Goal: Task Accomplishment & Management: Complete application form

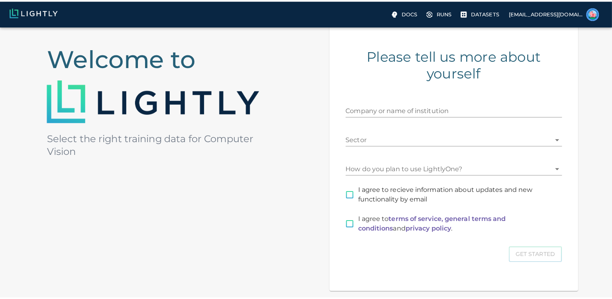
scroll to position [68, 0]
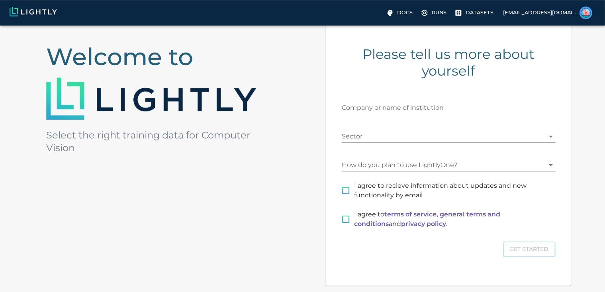
click at [375, 108] on input "Company or name of institution" at bounding box center [449, 108] width 214 height 13
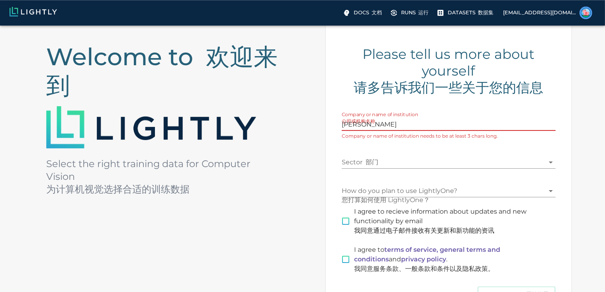
type input "Y"
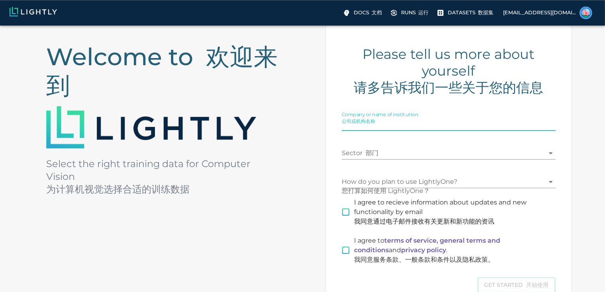
paste input "[GEOGRAPHIC_DATA]"
type input "[GEOGRAPHIC_DATA]"
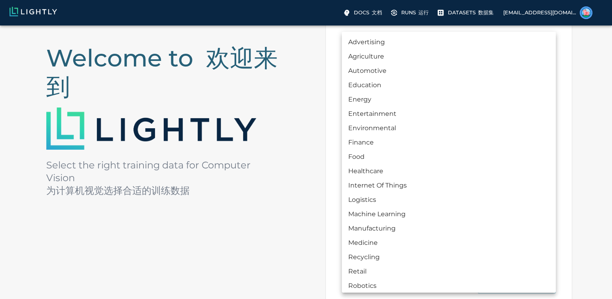
click at [412, 161] on body "Docs 文档 Runs 运行 Datasets 数据集 [EMAIL_ADDRESS][DOMAIN_NAME] Welcome to 欢迎来到 Selec…" at bounding box center [306, 171] width 612 height 429
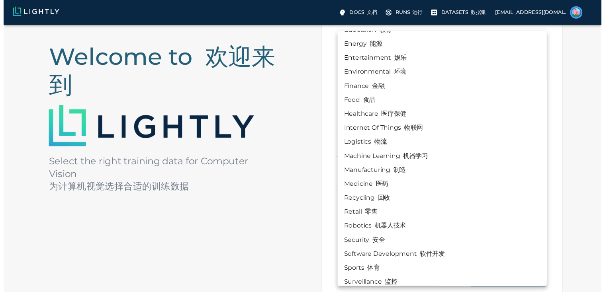
scroll to position [53, 0]
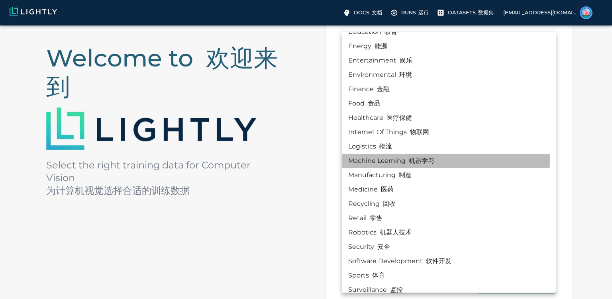
click at [390, 160] on li "Machine Learning 机器学习" at bounding box center [449, 161] width 214 height 14
type input "MACHINE_LEARNING"
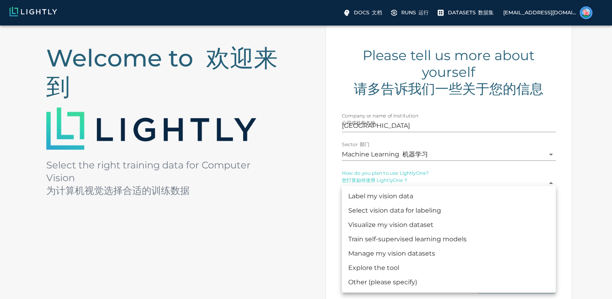
click at [396, 191] on body "Docs 文档 Runs 运行 Datasets 数据集 [EMAIL_ADDRESS][DOMAIN_NAME] Welcome to 欢迎来到 Selec…" at bounding box center [306, 171] width 612 height 429
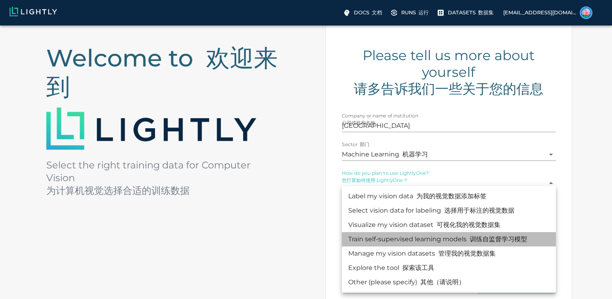
click at [451, 244] on li "Train self-supervised learning models 训练自监督学习模型" at bounding box center [449, 239] width 214 height 14
type input "MODEL_TRAINING"
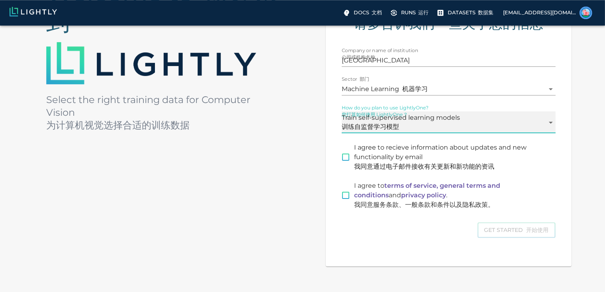
scroll to position [133, 0]
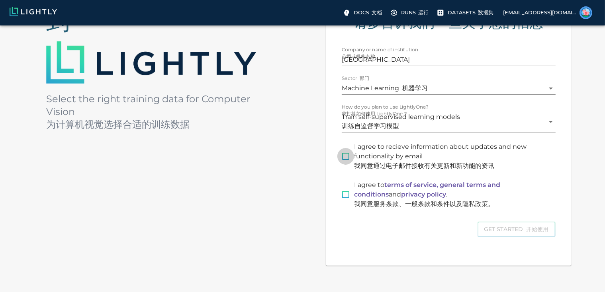
click at [347, 165] on input "I agree to recieve information about updates and new functionality by email 我同意…" at bounding box center [345, 156] width 17 height 17
checkbox input "true"
click at [346, 203] on input "I agree to terms of service, general terms and conditions and privacy policy . …" at bounding box center [345, 194] width 17 height 17
checkbox input "true"
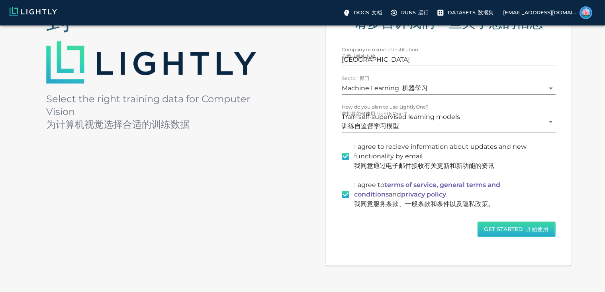
click at [508, 237] on button "Get Started 开始使用" at bounding box center [517, 230] width 78 height 16
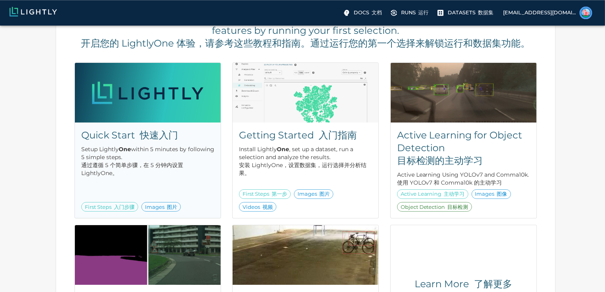
scroll to position [89, 0]
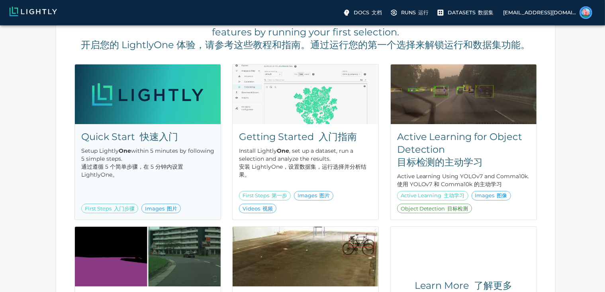
click at [143, 141] on font "快速入门" at bounding box center [159, 137] width 38 height 12
click at [300, 143] on h5 "Getting Started 入门指南" at bounding box center [305, 137] width 133 height 13
click at [144, 143] on font "快速入门" at bounding box center [159, 137] width 38 height 12
click at [159, 141] on font "快速入门" at bounding box center [159, 137] width 38 height 12
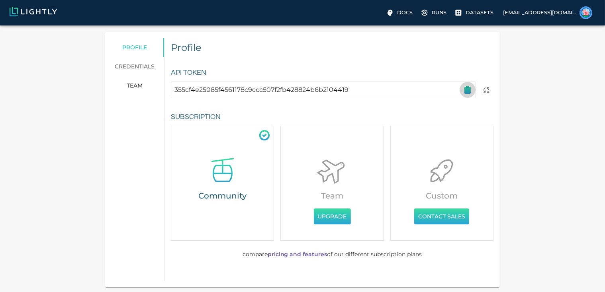
click at [467, 92] on icon "button" at bounding box center [468, 90] width 6 height 6
click at [230, 61] on div "API Token 355cf4e25085f4561178c9ccc507f2fb428824b6b2104419" at bounding box center [325, 76] width 335 height 44
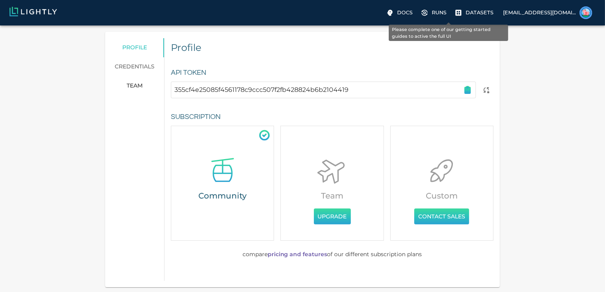
click at [446, 14] on p "Runs" at bounding box center [439, 13] width 15 height 8
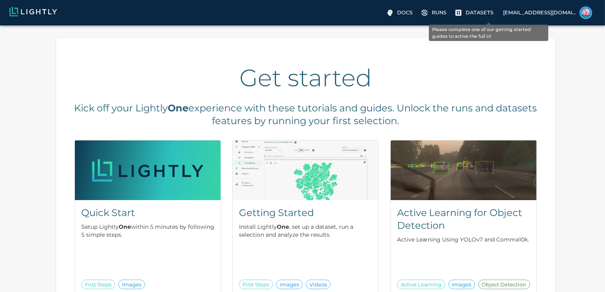
click at [493, 14] on p "Datasets" at bounding box center [480, 13] width 28 height 8
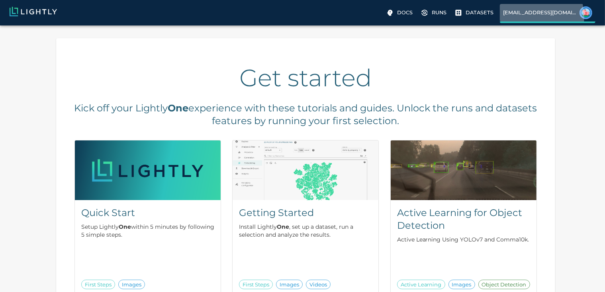
click at [547, 17] on label "[EMAIL_ADDRESS][DOMAIN_NAME]" at bounding box center [548, 13] width 96 height 19
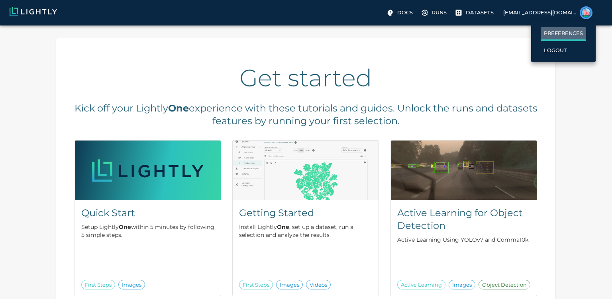
click at [549, 36] on p "Preferences" at bounding box center [563, 33] width 39 height 8
